Goal: Transaction & Acquisition: Purchase product/service

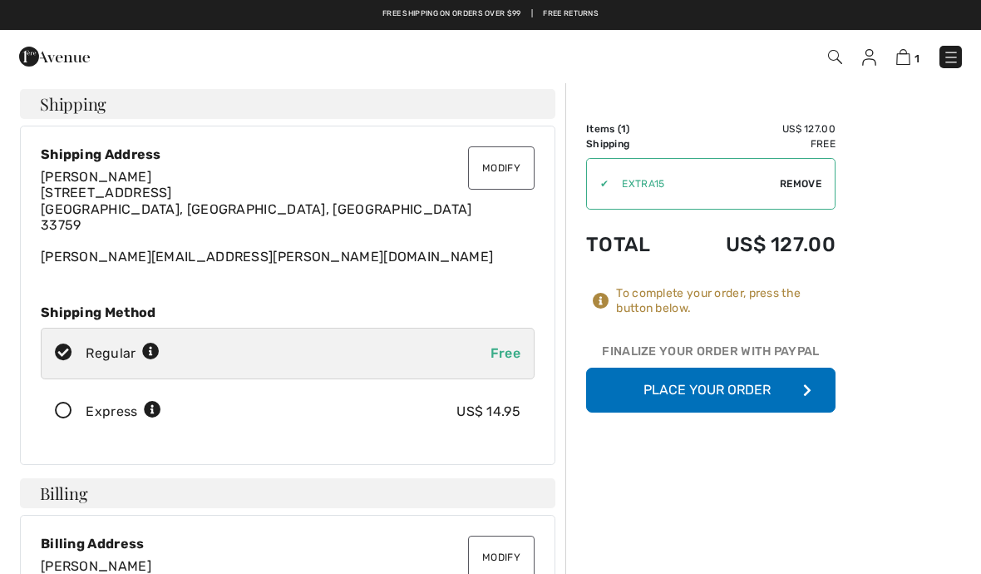
scroll to position [5, 0]
click at [769, 392] on button "Place Your Order" at bounding box center [711, 390] width 250 height 45
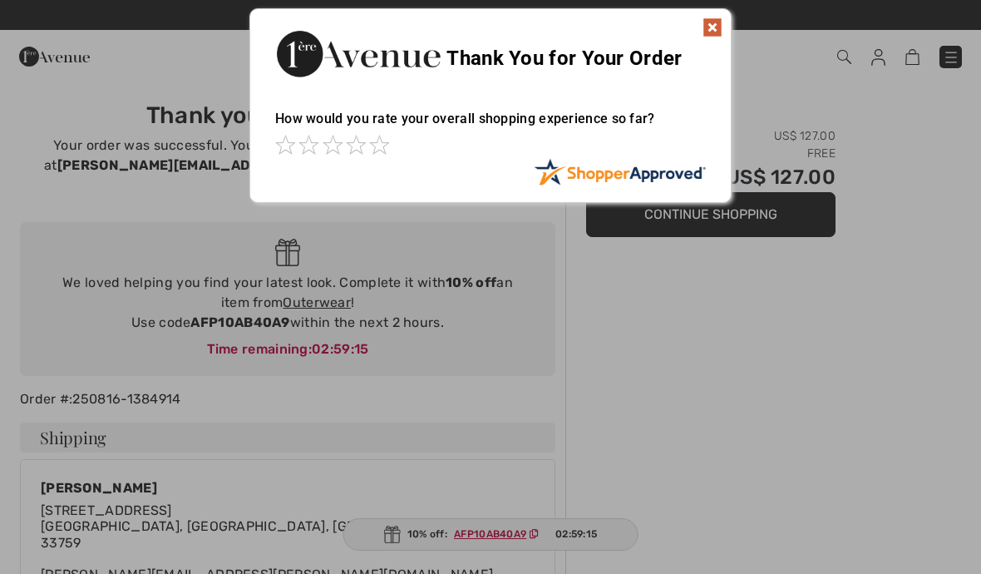
click at [505, 536] on div at bounding box center [490, 287] width 981 height 574
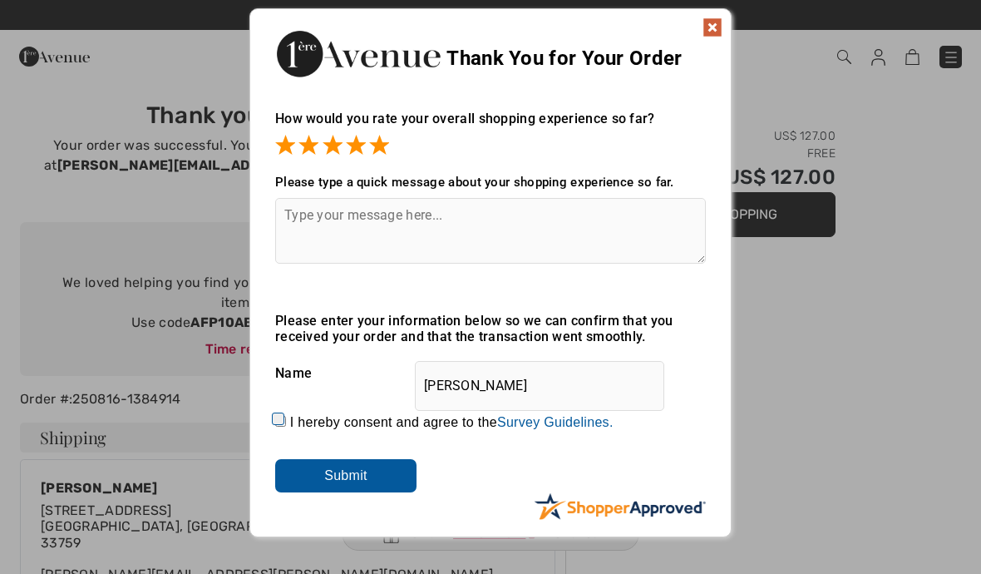
click at [390, 451] on div "Please enter your information below so we can confirm that you received your or…" at bounding box center [490, 403] width 431 height 180
click at [391, 476] on input "Submit" at bounding box center [345, 475] width 141 height 33
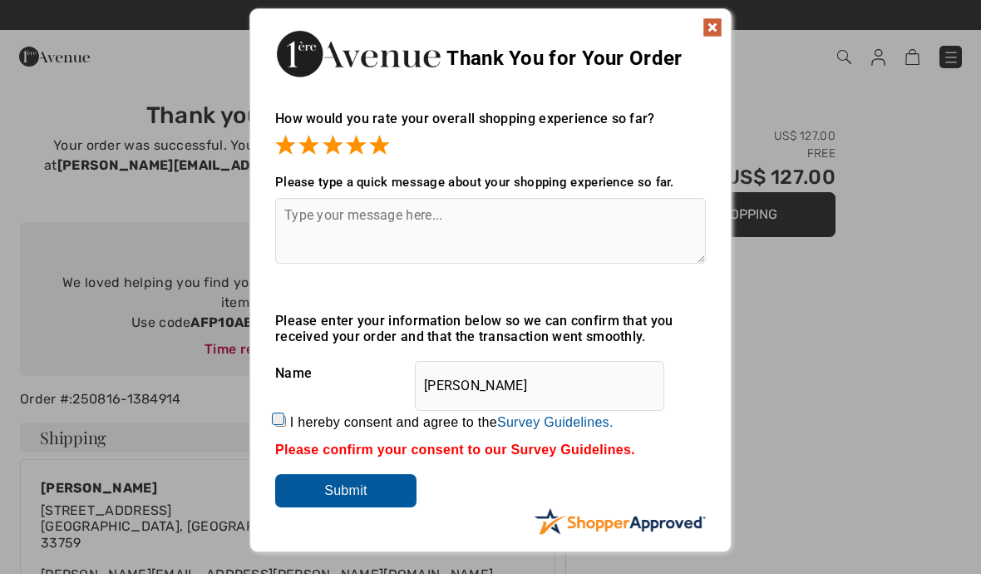
click at [704, 31] on img at bounding box center [713, 27] width 20 height 20
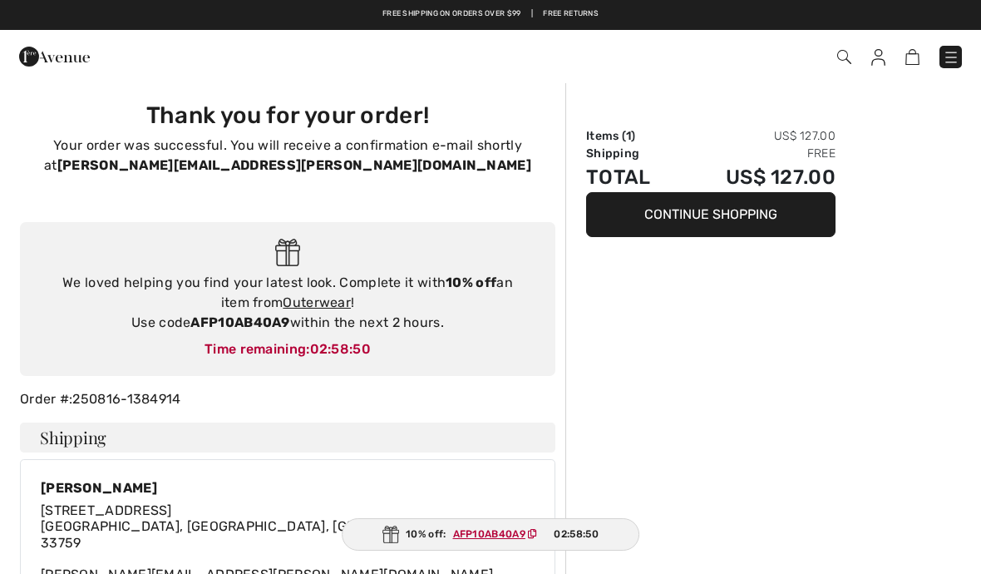
click at [311, 351] on div "Time remaining: 02:58:50" at bounding box center [288, 349] width 502 height 20
